Goal: Find specific page/section: Find specific page/section

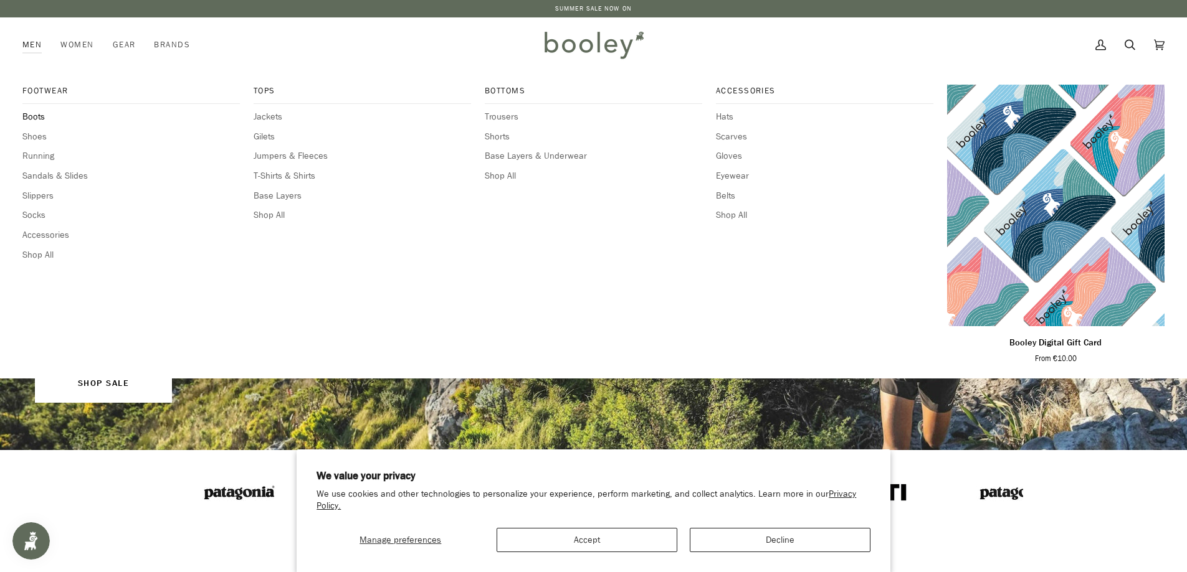
click at [39, 113] on span "Boots" at bounding box center [130, 117] width 217 height 14
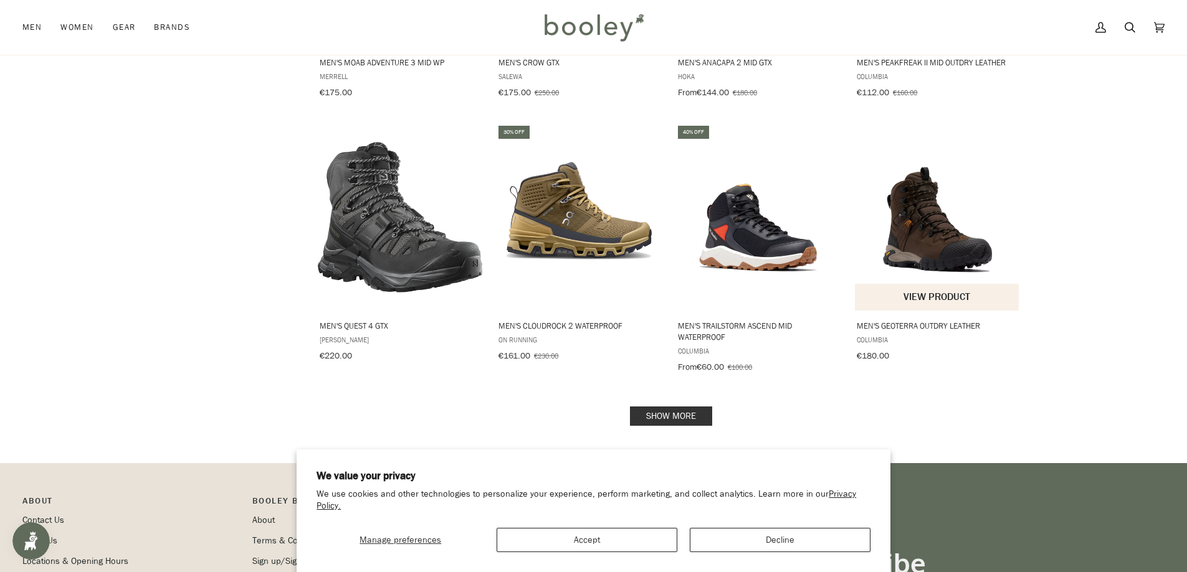
scroll to position [1184, 0]
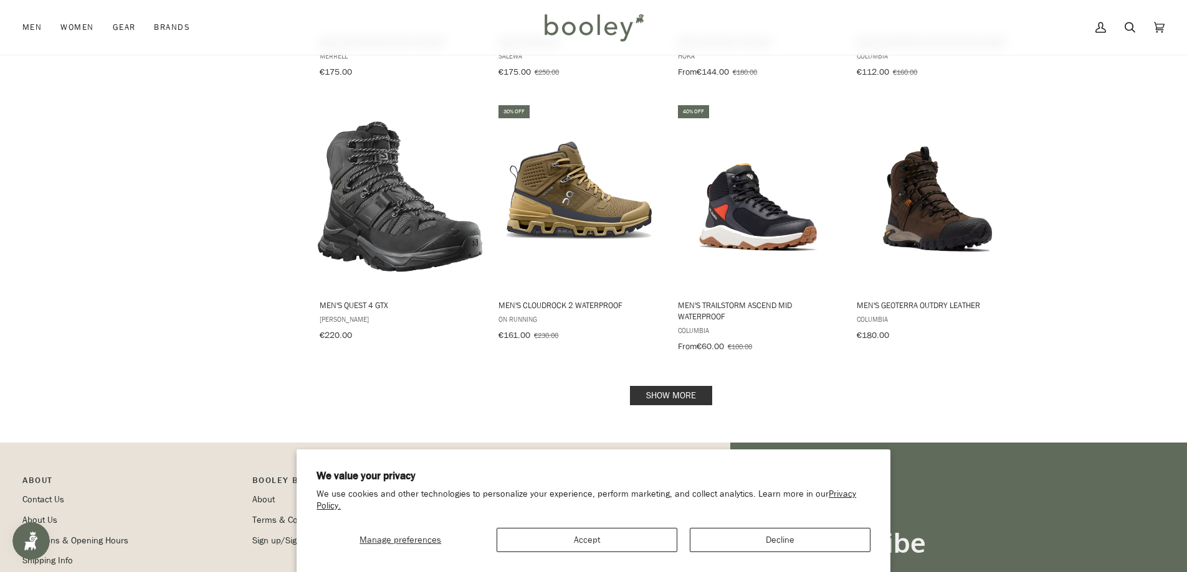
click at [671, 386] on link "Show more" at bounding box center [671, 395] width 82 height 19
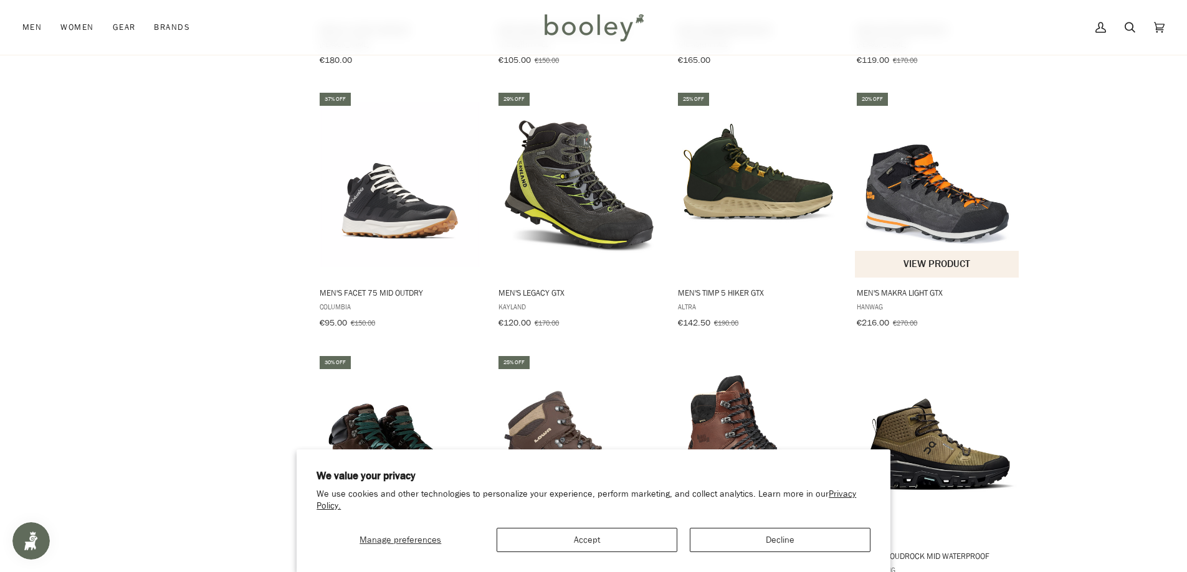
scroll to position [1993, 0]
